Goal: Task Accomplishment & Management: Complete application form

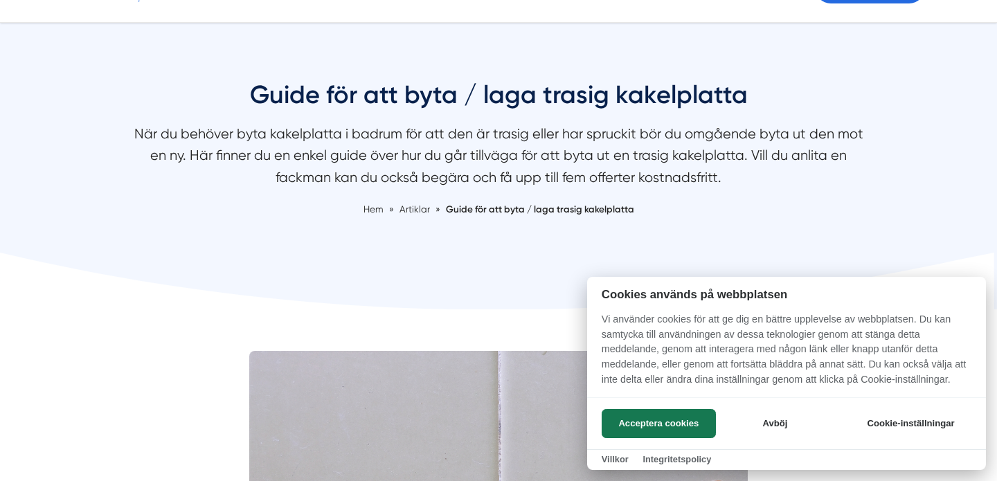
scroll to position [139, 0]
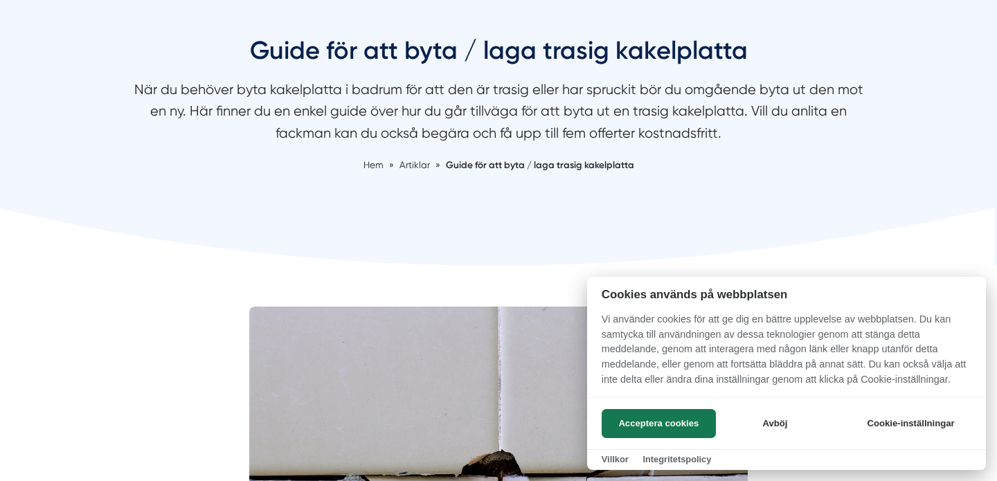
click at [632, 407] on div "Acceptera cookies Avböj Cookie-inställningar" at bounding box center [786, 424] width 399 height 52
click at [632, 418] on button "Acceptera cookies" at bounding box center [659, 423] width 114 height 29
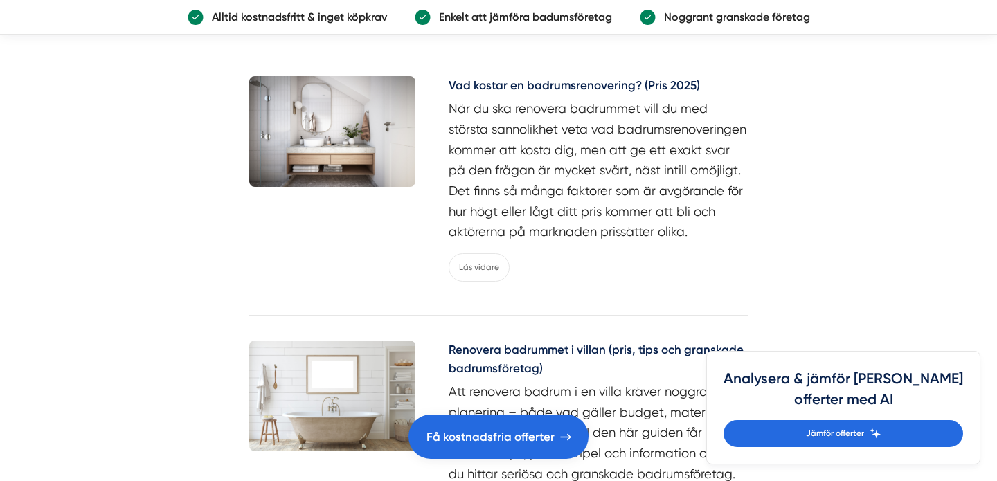
scroll to position [3363, 0]
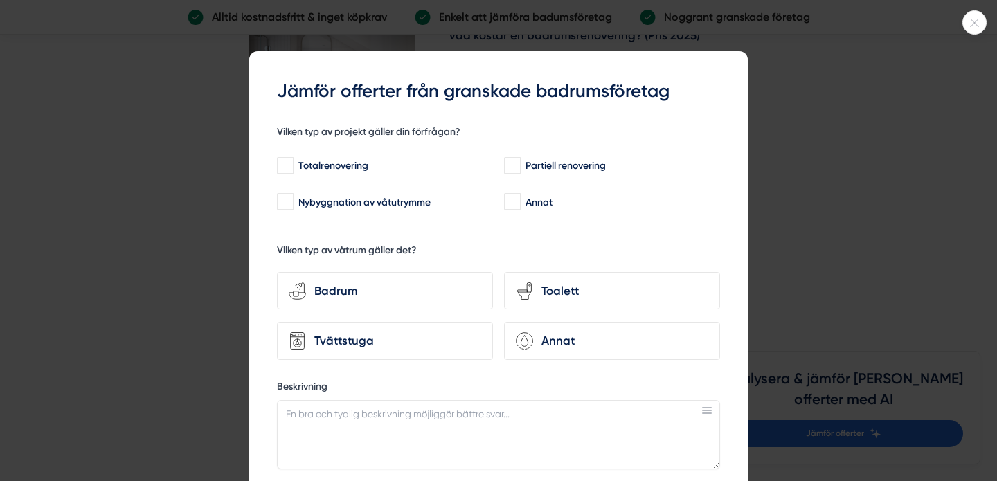
click at [974, 26] on div at bounding box center [975, 22] width 24 height 24
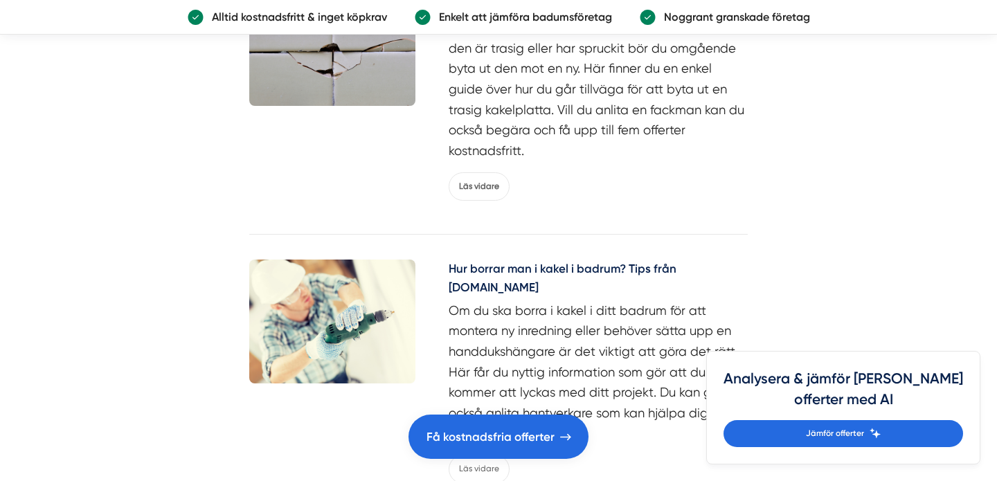
scroll to position [4630, 0]
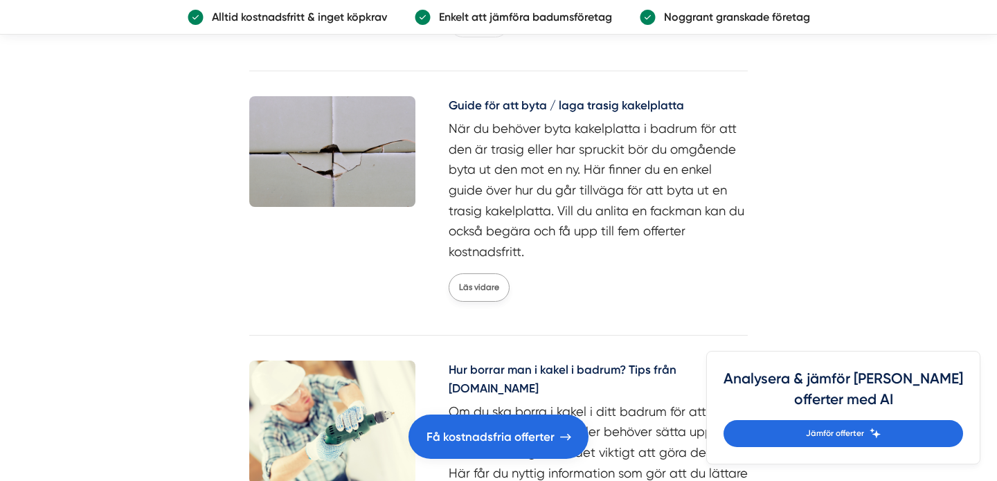
click at [478, 274] on link "Läs vidare" at bounding box center [479, 288] width 61 height 28
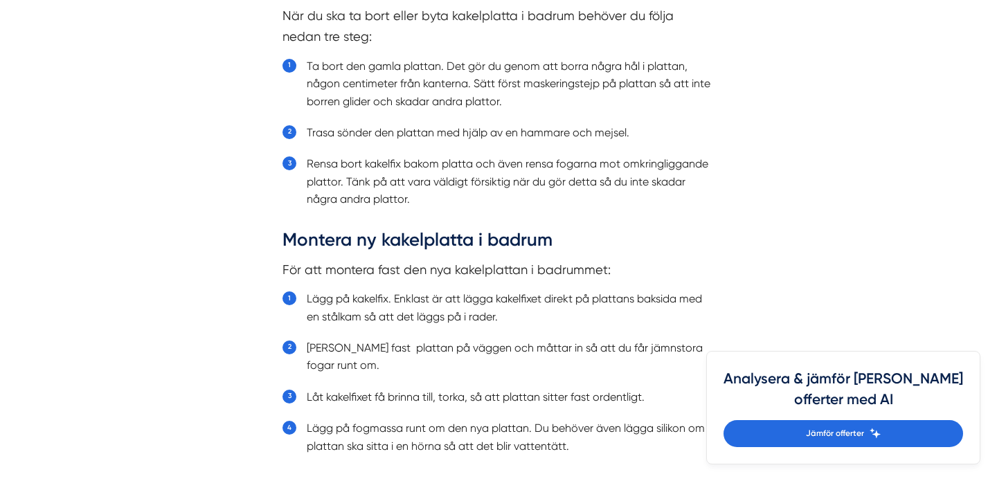
scroll to position [1695, 0]
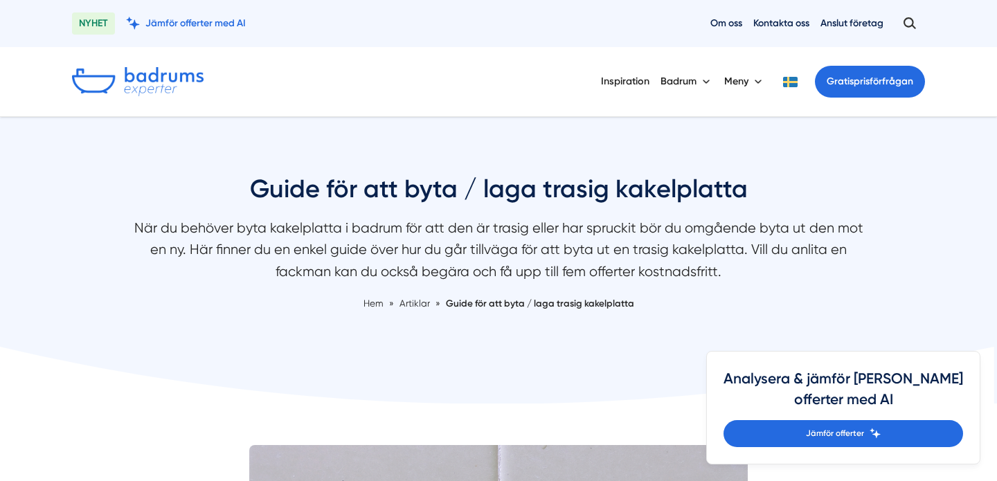
scroll to position [6, 0]
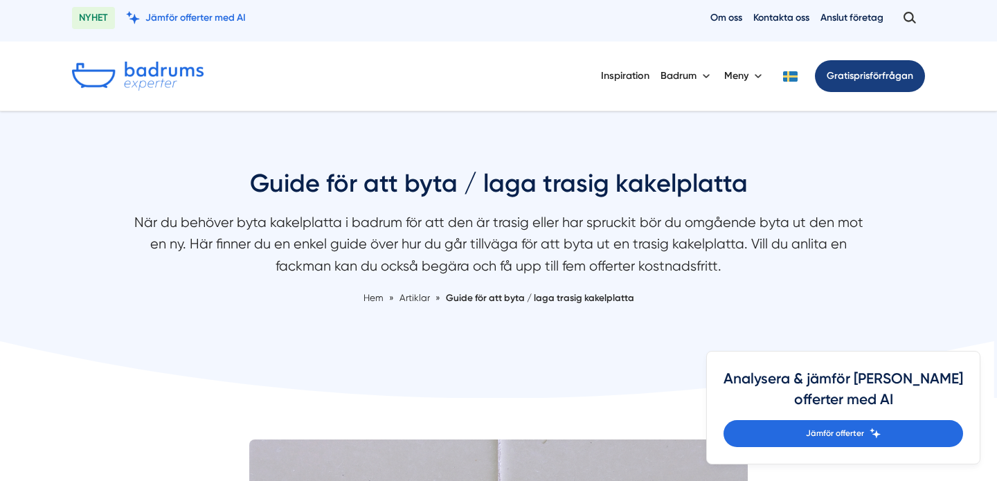
click at [820, 75] on link "Gratis prisförfrågan" at bounding box center [870, 76] width 110 height 32
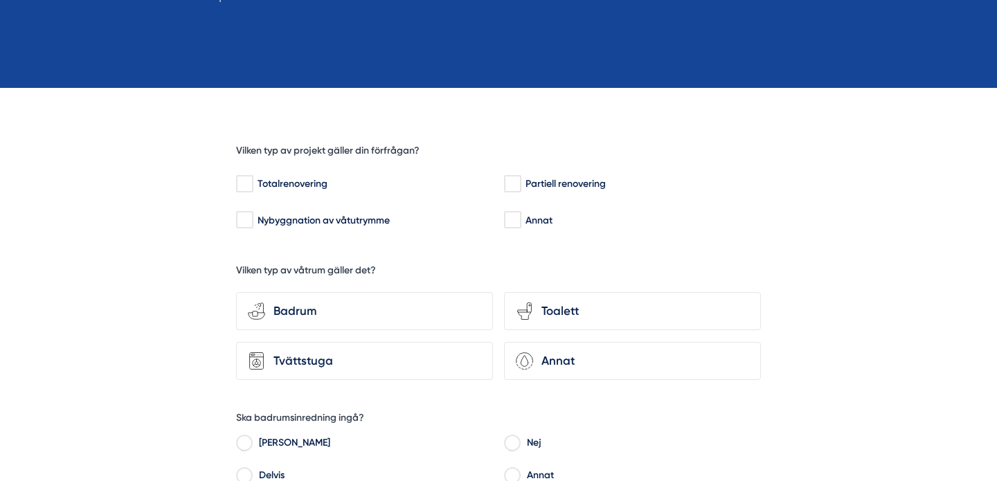
scroll to position [364, 0]
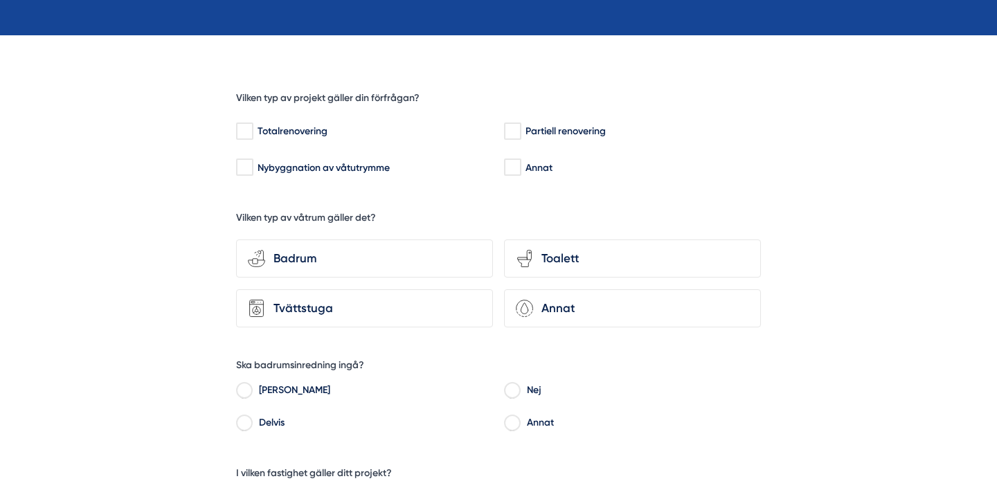
click at [533, 179] on div "Annat" at bounding box center [632, 169] width 257 height 26
click at [514, 165] on input "Annat" at bounding box center [512, 168] width 16 height 14
checkbox input "true"
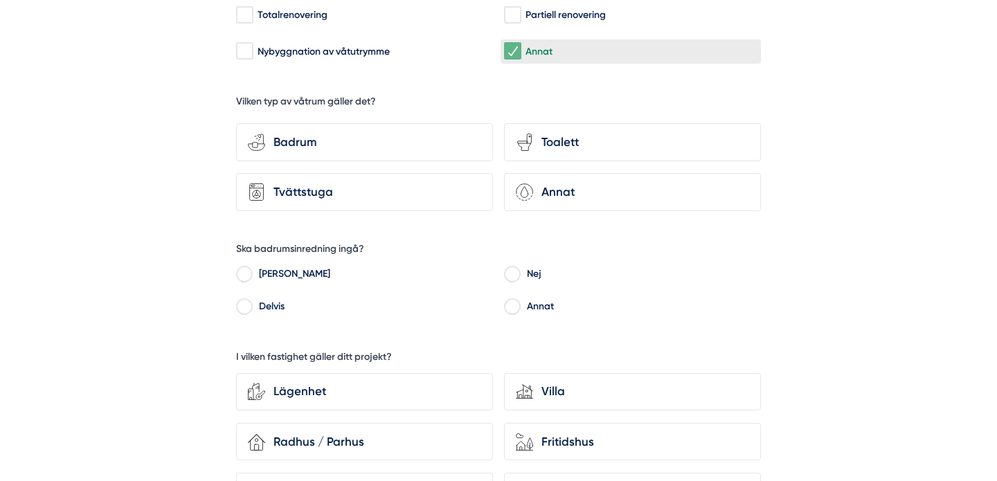
scroll to position [510, 0]
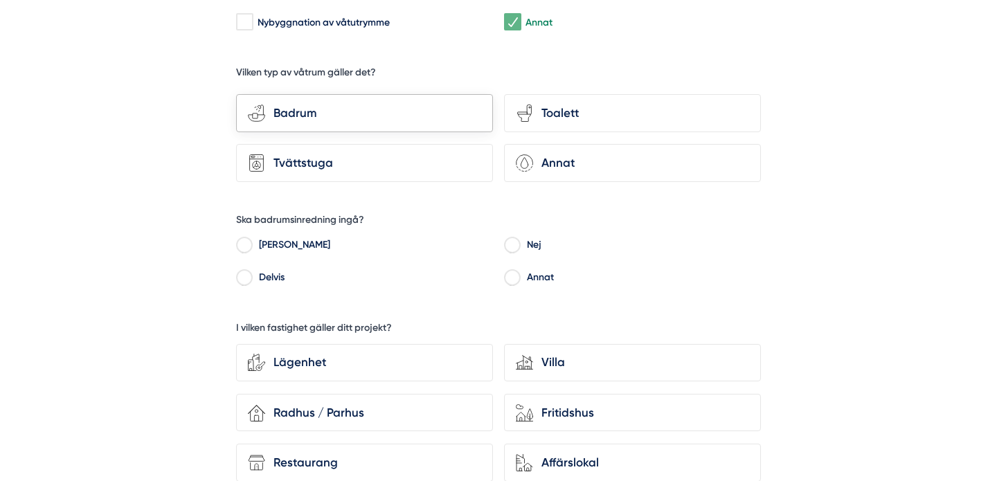
click at [419, 116] on div "Badrum" at bounding box center [373, 113] width 216 height 19
click at [0, 0] on input "bathroom-tub-towel Badrum" at bounding box center [0, 0] width 0 height 0
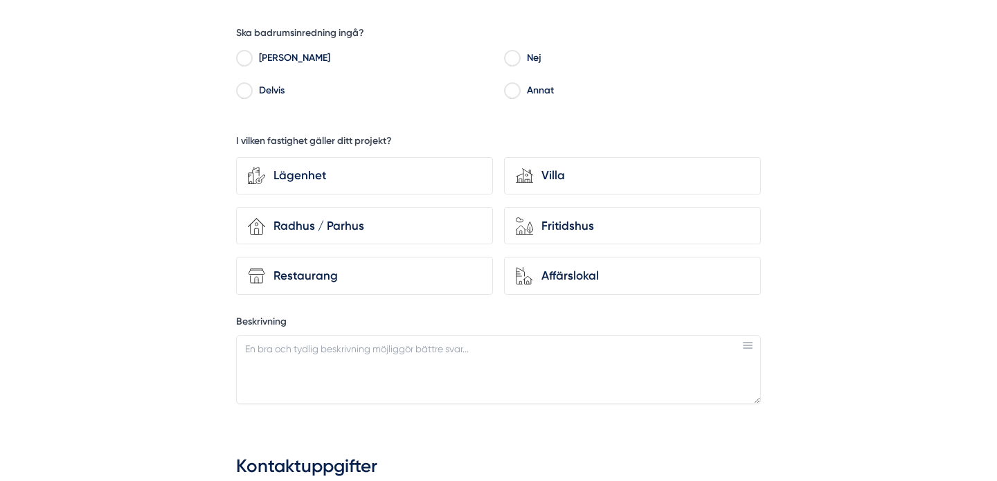
scroll to position [703, 0]
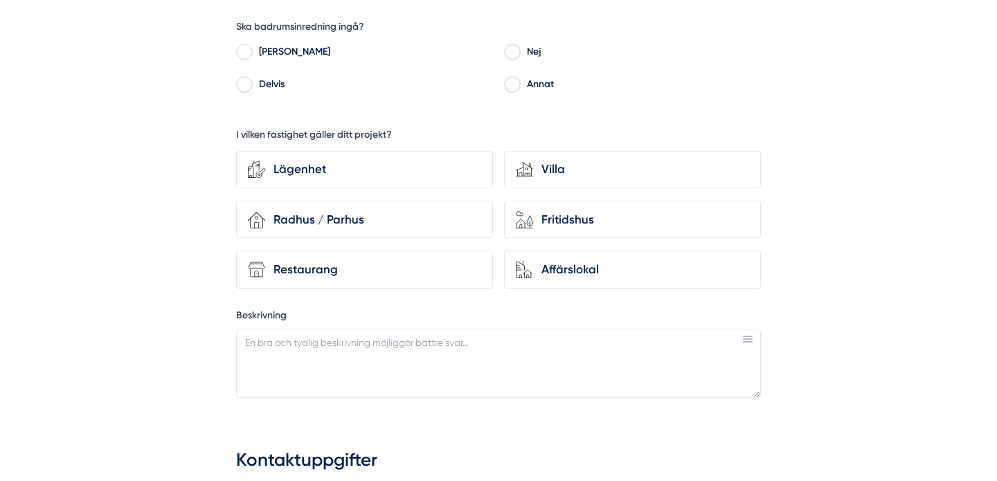
click at [527, 48] on label "Nej" at bounding box center [641, 53] width 242 height 21
click at [520, 48] on input "Nej" at bounding box center [512, 54] width 16 height 12
radio input "true"
click at [413, 166] on div "Lägenhet" at bounding box center [373, 169] width 216 height 19
click at [0, 0] on input "Lägenhet" at bounding box center [0, 0] width 0 height 0
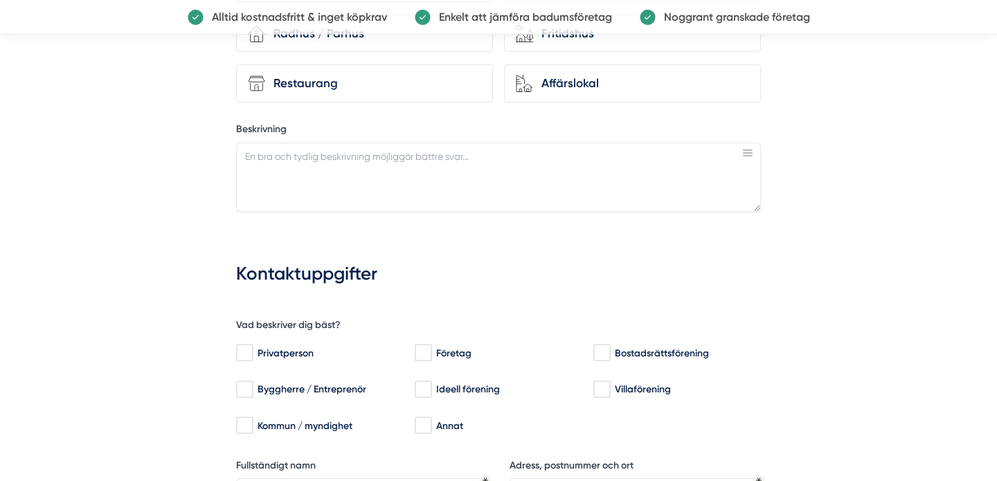
scroll to position [906, 0]
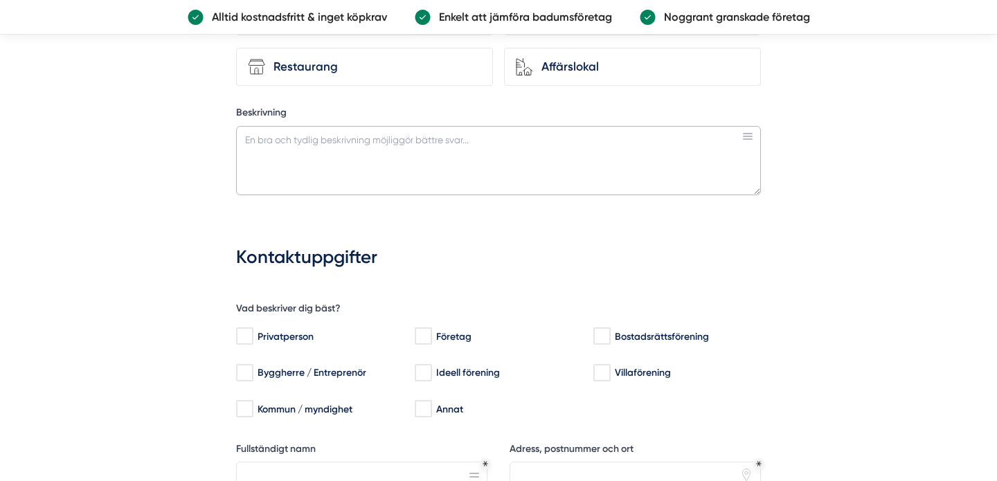
click at [378, 160] on textarea "Beskrivning" at bounding box center [498, 160] width 525 height 69
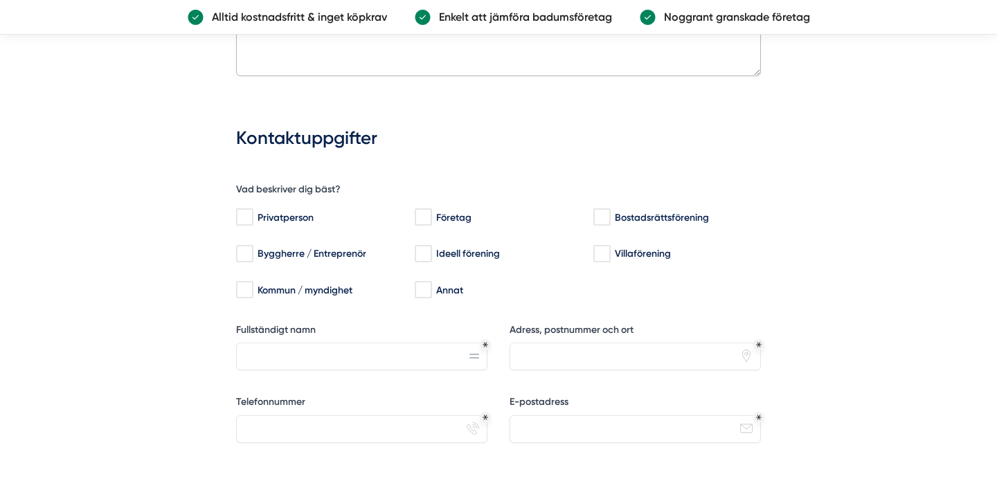
scroll to position [1022, 0]
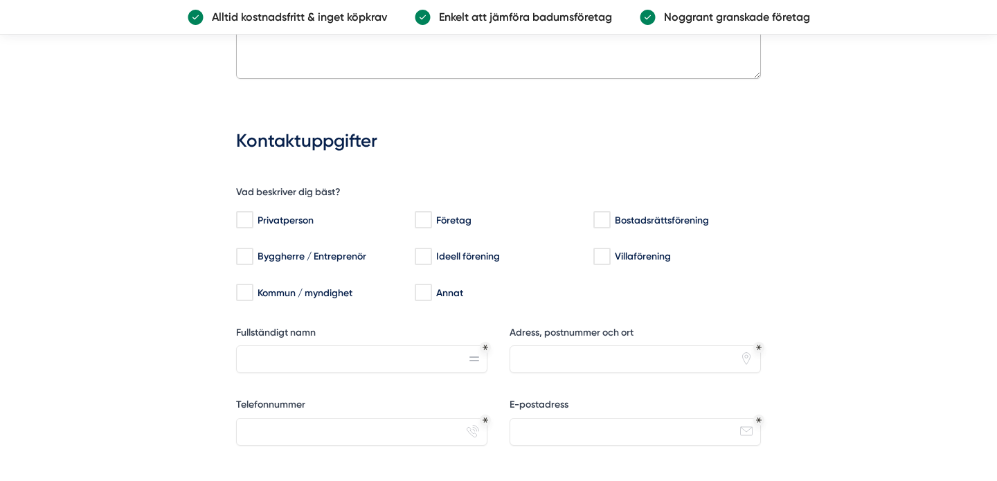
type textarea "Byte av trasig kakelplatta"
